Goal: Information Seeking & Learning: Find specific fact

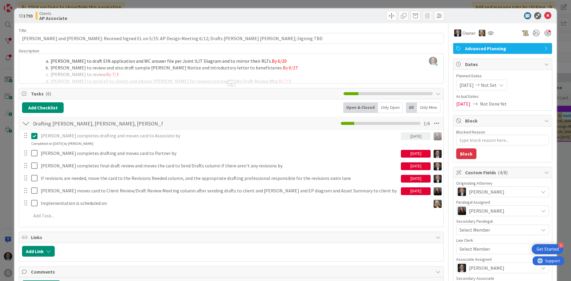
scroll to position [506, 52]
click at [545, 14] on icon at bounding box center [548, 15] width 7 height 7
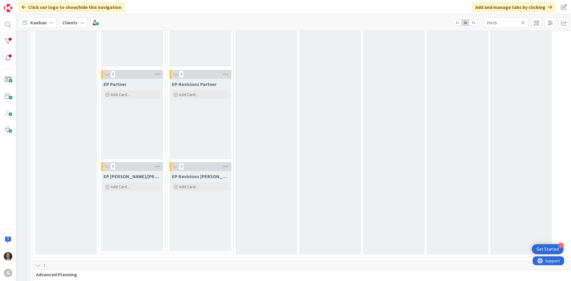
click at [525, 24] on icon at bounding box center [523, 22] width 4 height 5
click at [515, 22] on input "text" at bounding box center [506, 22] width 45 height 11
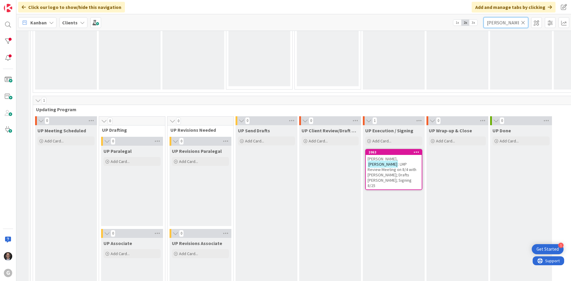
scroll to position [863, 52]
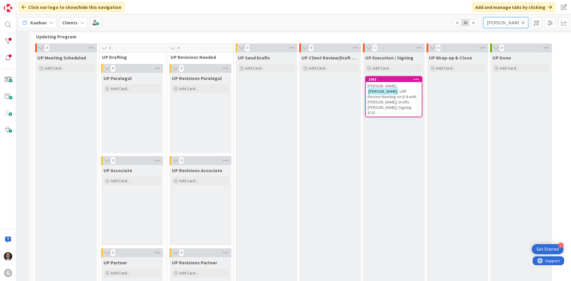
type input "[PERSON_NAME]"
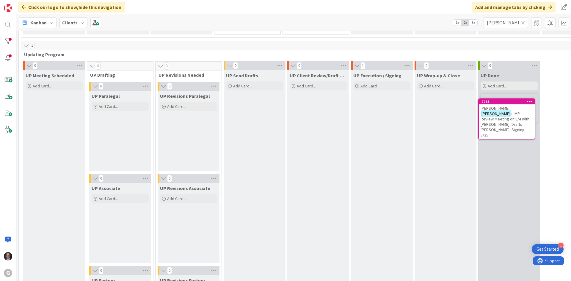
scroll to position [845, 83]
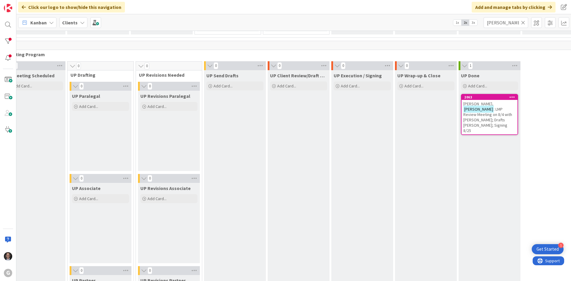
click at [487, 112] on span ": LMP Review Meeting on 8/4 with [PERSON_NAME]; Drafts [PERSON_NAME]; Signing 8…" at bounding box center [488, 120] width 49 height 27
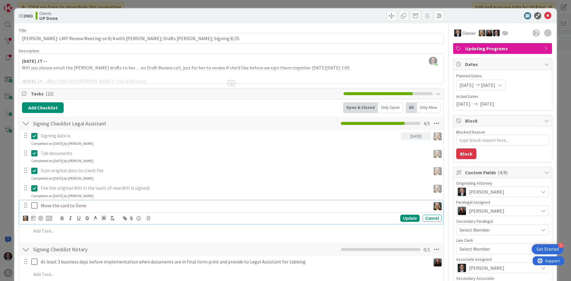
click at [34, 205] on icon at bounding box center [35, 205] width 9 height 7
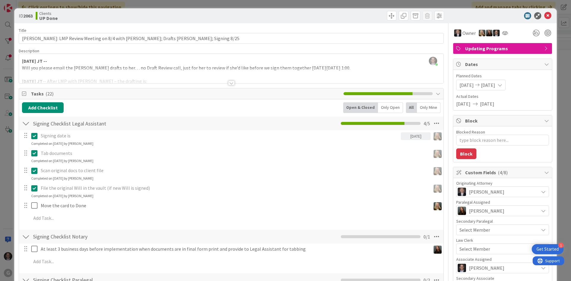
type textarea "x"
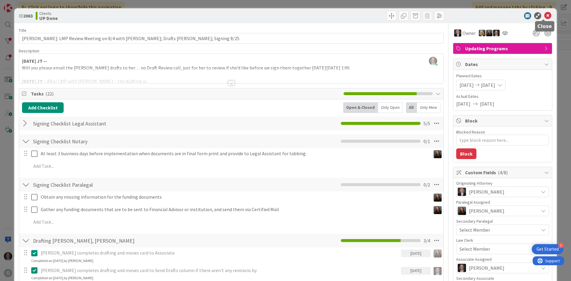
click at [545, 16] on icon at bounding box center [548, 15] width 7 height 7
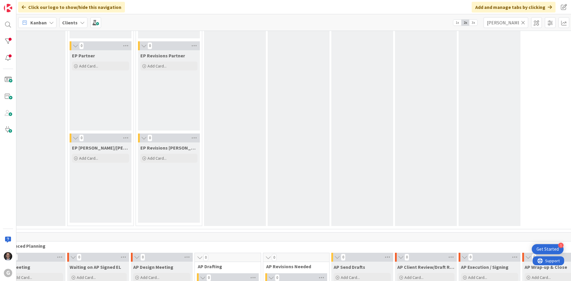
scroll to position [161, 83]
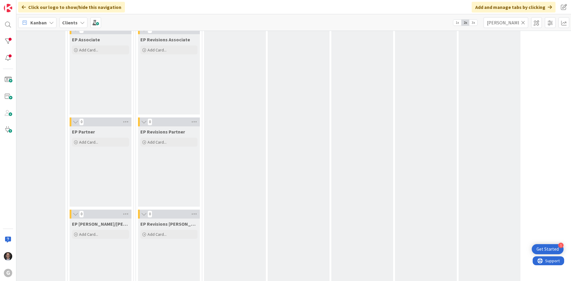
click at [523, 23] on icon at bounding box center [523, 22] width 4 height 5
click at [514, 22] on input "text" at bounding box center [506, 22] width 45 height 11
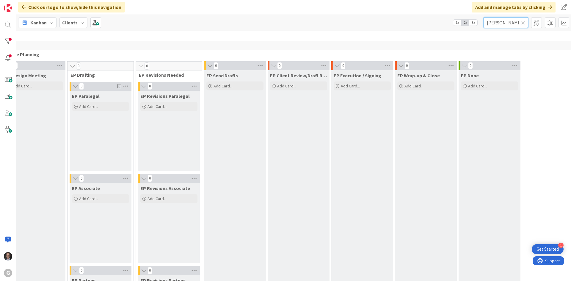
scroll to position [0, 83]
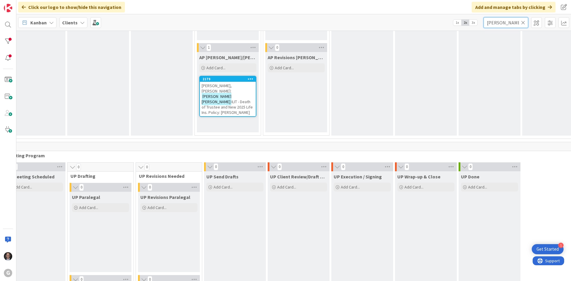
type input "[PERSON_NAME] [PERSON_NAME]"
click at [224, 99] on span "ILIT - Death of Trustee and New 2025 Life Ins. Policy: [PERSON_NAME]" at bounding box center [227, 107] width 51 height 16
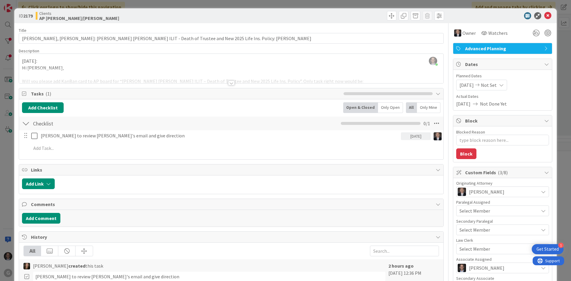
click at [229, 82] on div at bounding box center [231, 83] width 7 height 5
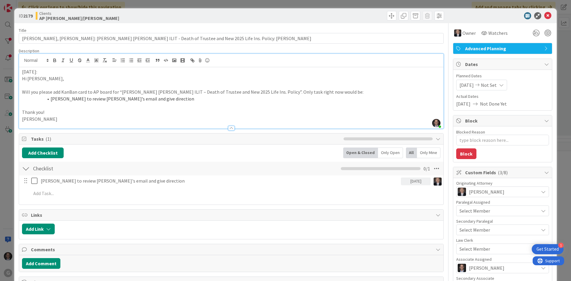
click at [22, 71] on p "[DATE]:" at bounding box center [231, 71] width 419 height 7
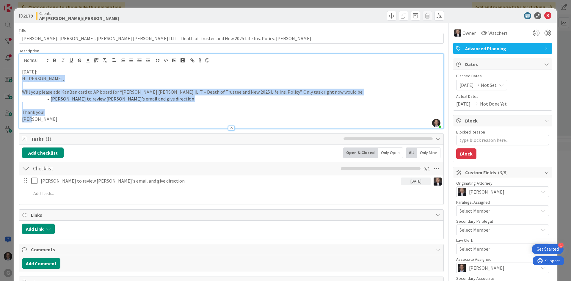
drag, startPoint x: 21, startPoint y: 79, endPoint x: 111, endPoint y: 123, distance: 100.5
click at [111, 123] on div "Description [PERSON_NAME] just joined [DATE]: Hi [PERSON_NAME], Will you please…" at bounding box center [231, 88] width 425 height 81
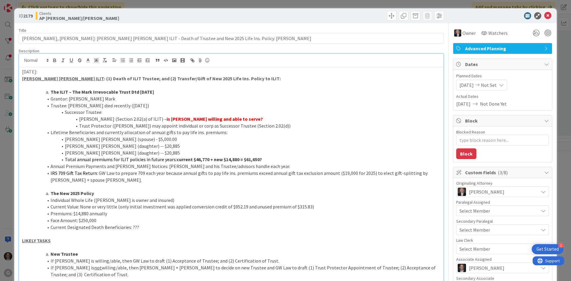
click at [51, 92] on strong "The ILIT – The Mark Irrevocable Trust Dtd [DATE]" at bounding box center [103, 92] width 104 height 6
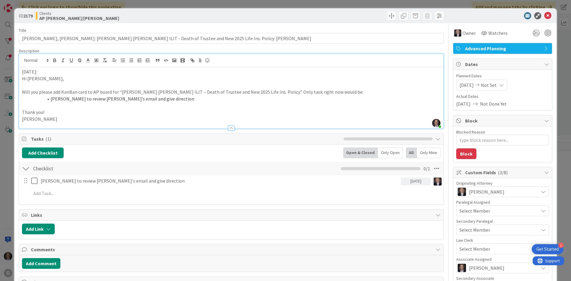
click at [104, 108] on p at bounding box center [231, 105] width 419 height 7
click at [21, 72] on div "[DATE]: Hi [PERSON_NAME], Will you please add KanBan card to AP board for “[PER…" at bounding box center [231, 97] width 425 height 61
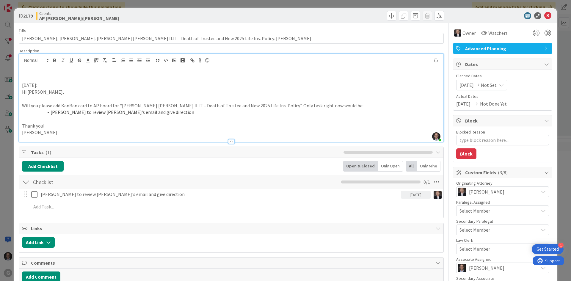
type textarea "x"
click at [31, 73] on p at bounding box center [231, 71] width 419 height 7
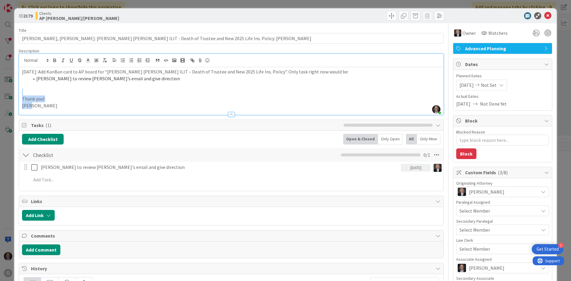
drag, startPoint x: 21, startPoint y: 92, endPoint x: 39, endPoint y: 104, distance: 21.2
click at [65, 112] on div "Description [PERSON_NAME] just joined [DATE]: Add KanBan card to AP board for “…" at bounding box center [231, 81] width 425 height 67
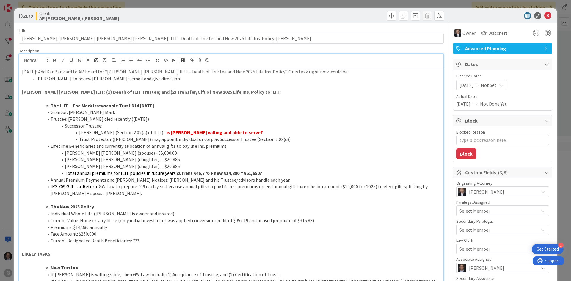
click at [51, 104] on strong "The ILIT – The Mark Irrevocable Trust Dtd [DATE]" at bounding box center [103, 106] width 104 height 6
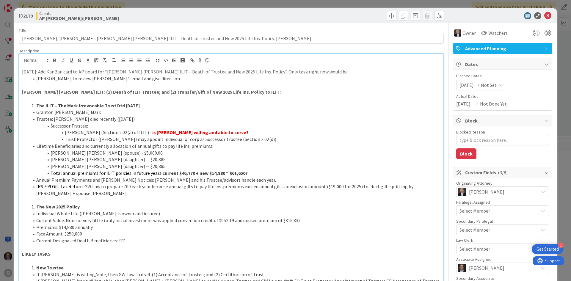
click at [32, 85] on p at bounding box center [231, 85] width 419 height 7
click at [20, 72] on div "[DATE]: Add KanBan card to AP board for “[PERSON_NAME] [PERSON_NAME] ILIT – Dea…" at bounding box center [231, 229] width 425 height 325
drag, startPoint x: 20, startPoint y: 72, endPoint x: 43, endPoint y: 71, distance: 23.2
click at [43, 71] on div "[DATE]: Add KanBan card to AP board for “[PERSON_NAME] [PERSON_NAME] ILIT – Dea…" at bounding box center [231, 229] width 425 height 325
click at [54, 61] on icon "button" at bounding box center [54, 60] width 5 height 5
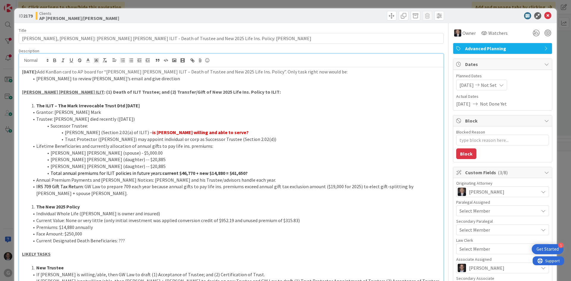
click at [21, 72] on div "[DATE]: Add KanBan card to AP board for “[PERSON_NAME] [PERSON_NAME] ILIT – Dea…" at bounding box center [231, 229] width 425 height 325
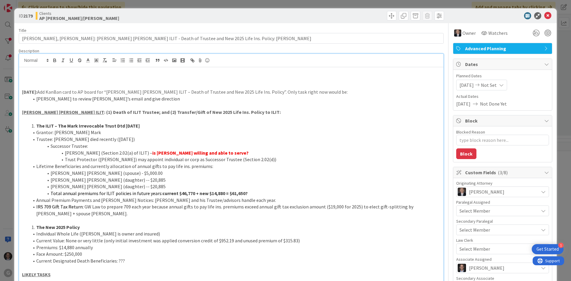
click at [30, 72] on p at bounding box center [231, 71] width 419 height 7
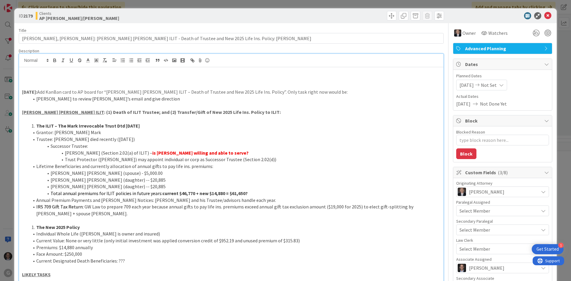
click at [28, 78] on p at bounding box center [231, 78] width 419 height 7
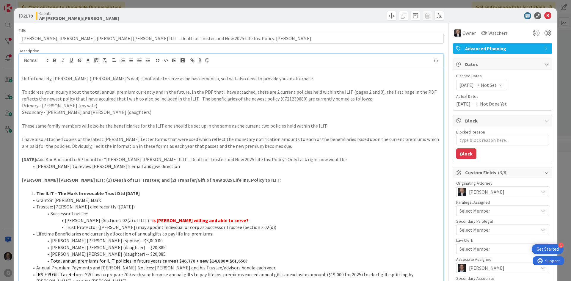
click at [22, 79] on div "Unfortunately, [PERSON_NAME] ([PERSON_NAME]'s dad) is not able to serve as he h…" at bounding box center [231, 273] width 425 height 413
drag, startPoint x: 20, startPoint y: 70, endPoint x: 77, endPoint y: 70, distance: 57.4
click at [77, 70] on div "[DATE]: From Client Unfortunately, [PERSON_NAME] ([PERSON_NAME]'s dad) is not a…" at bounding box center [231, 273] width 425 height 413
click at [55, 61] on icon "button" at bounding box center [54, 60] width 5 height 5
click at [48, 85] on p at bounding box center [231, 85] width 419 height 7
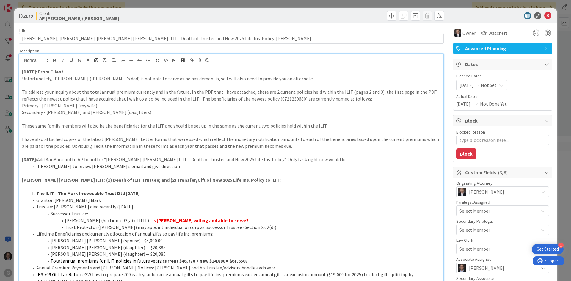
click at [72, 131] on p at bounding box center [231, 132] width 419 height 7
type textarea "x"
